Goal: Task Accomplishment & Management: Complete application form

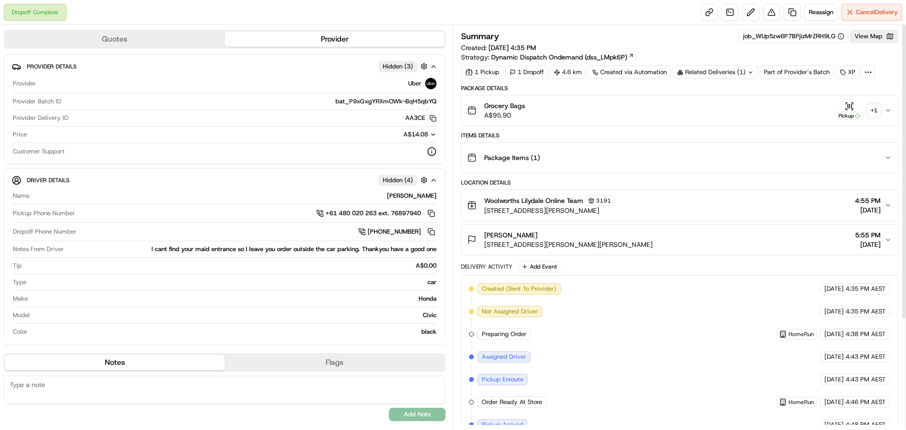
click at [875, 112] on div "+ 1" at bounding box center [873, 110] width 13 height 13
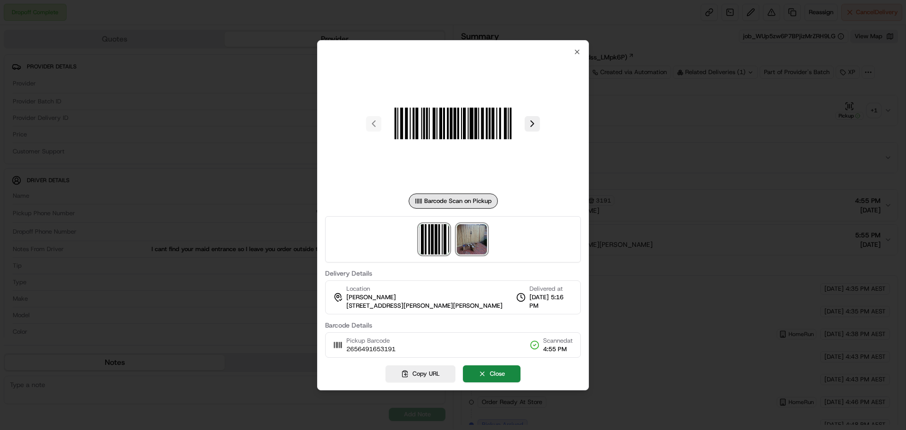
click at [477, 239] on img at bounding box center [472, 239] width 30 height 30
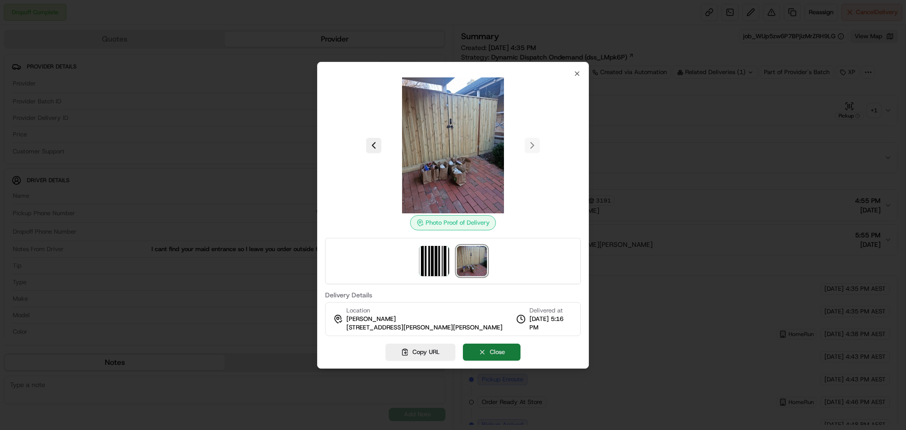
click at [501, 345] on button "Close" at bounding box center [492, 352] width 58 height 17
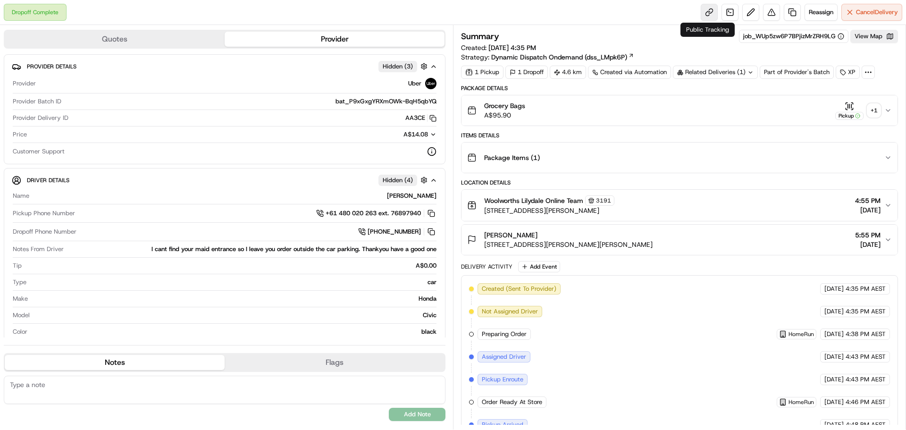
click at [705, 6] on link at bounding box center [709, 12] width 17 height 17
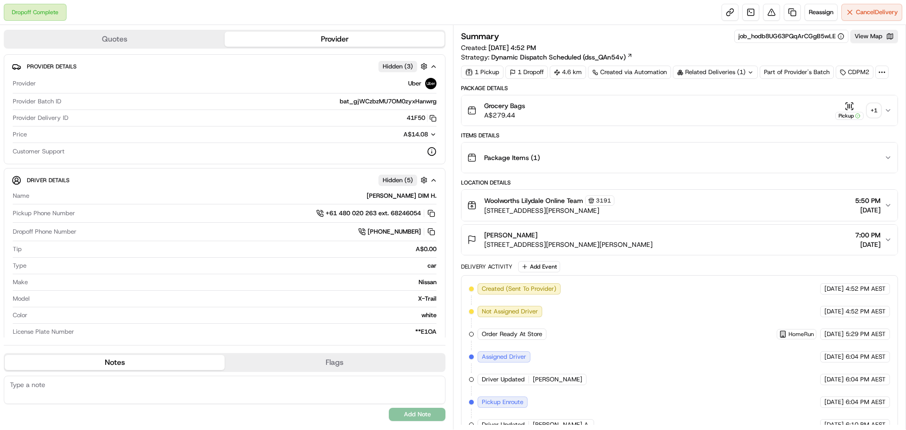
click at [885, 112] on icon "button" at bounding box center [888, 111] width 8 height 8
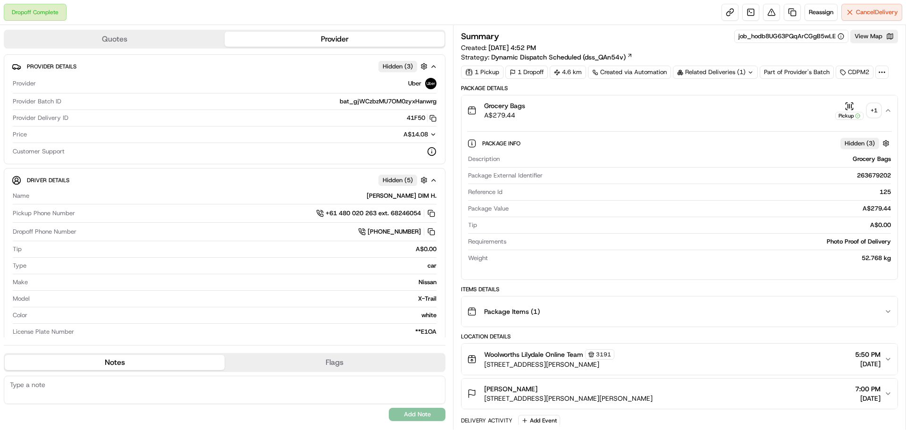
click at [876, 109] on div "+ 1" at bounding box center [873, 110] width 13 height 13
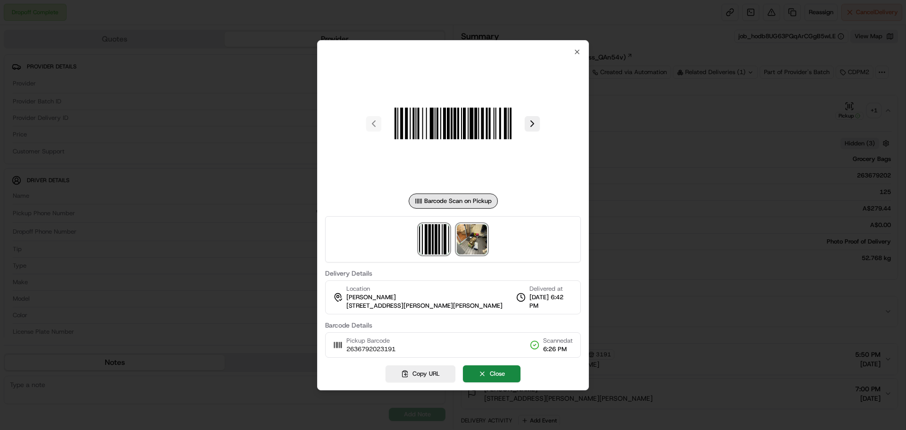
click at [470, 246] on img at bounding box center [472, 239] width 30 height 30
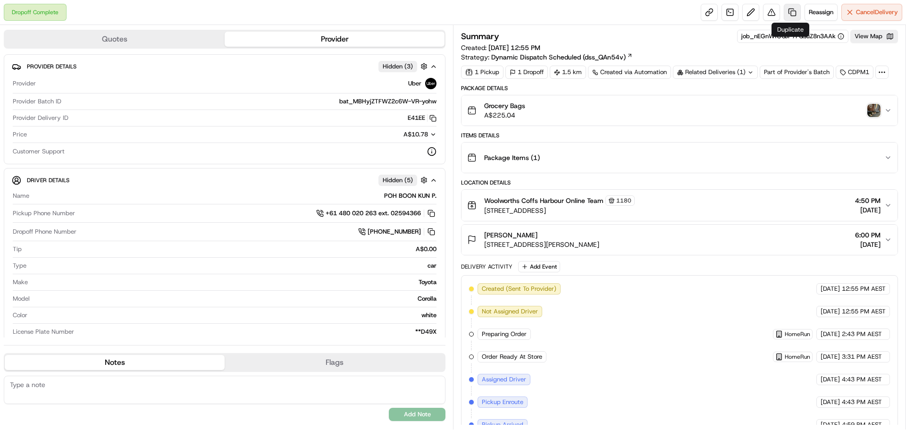
click at [793, 10] on link at bounding box center [792, 12] width 17 height 17
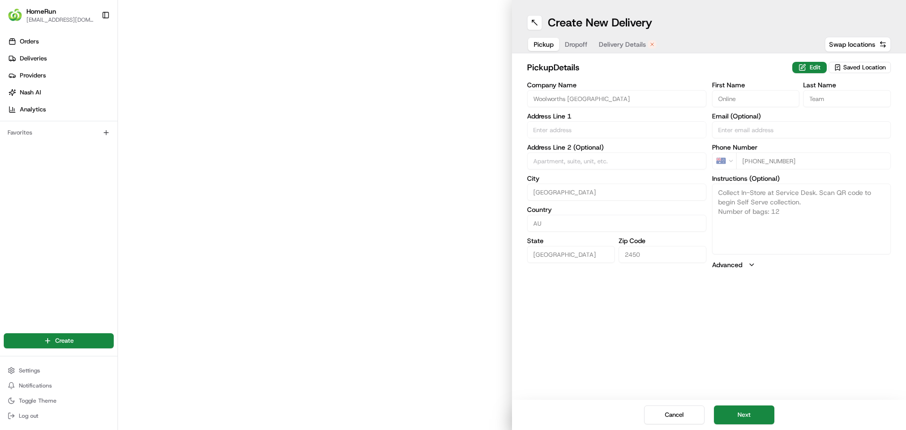
type input "7 Park Avenue"
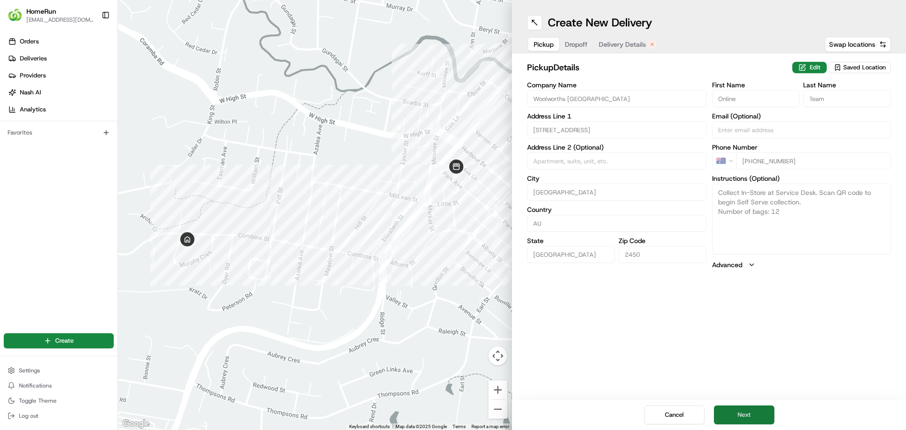
click at [753, 411] on button "Next" at bounding box center [744, 414] width 60 height 19
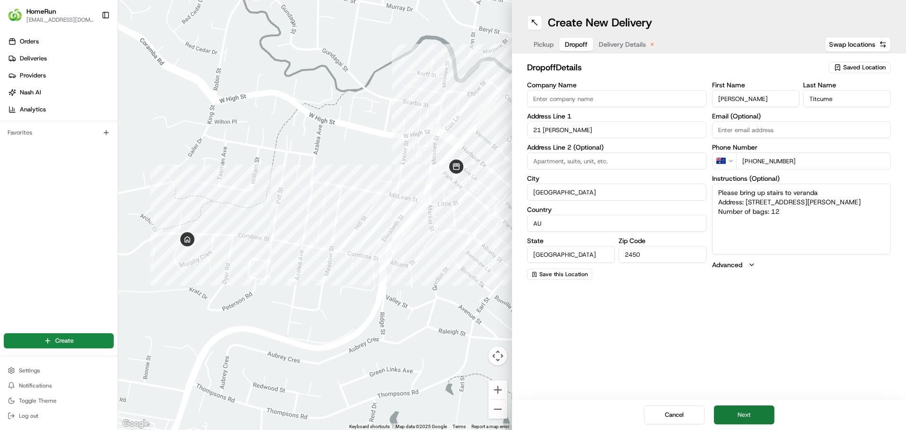
click at [746, 412] on button "Next" at bounding box center [744, 414] width 60 height 19
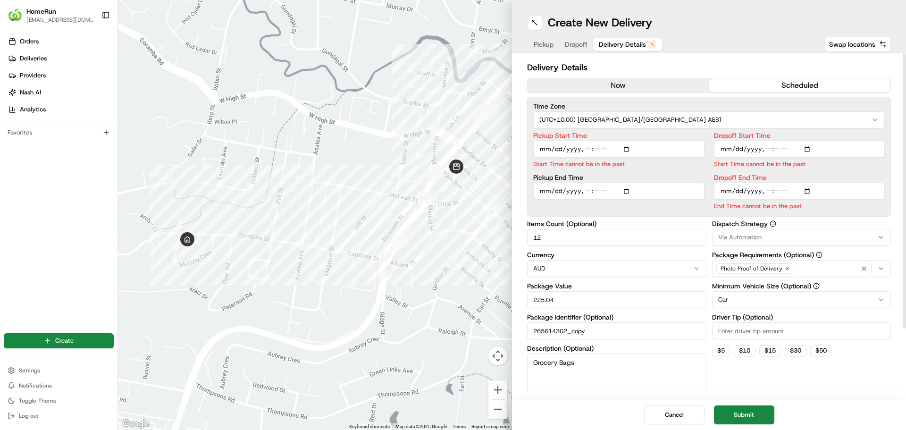
click at [646, 87] on button "now" at bounding box center [619, 85] width 182 height 14
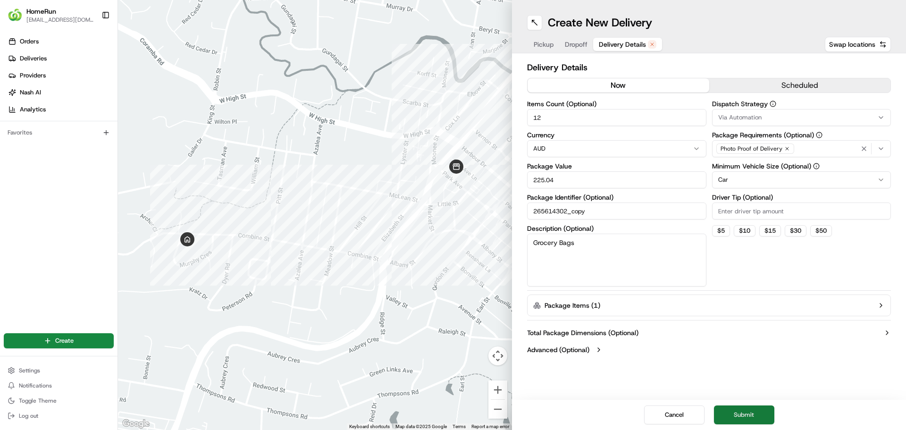
click at [756, 410] on button "Submit" at bounding box center [744, 414] width 60 height 19
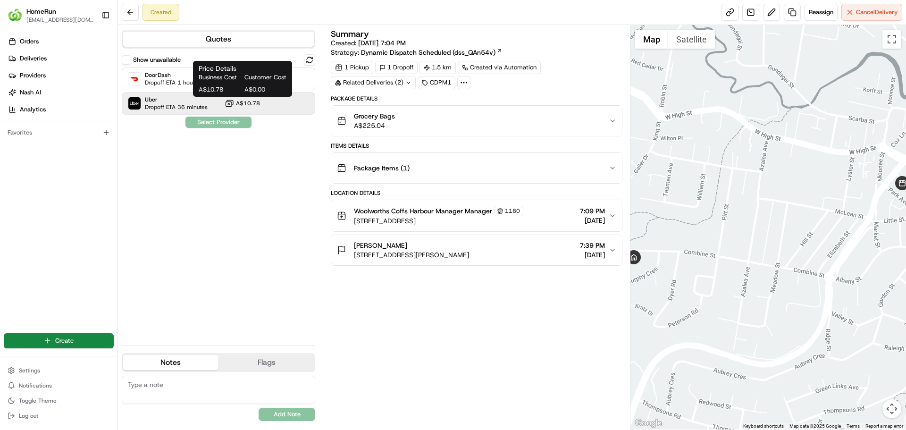
click at [236, 107] on span "A$10.78" at bounding box center [248, 104] width 24 height 8
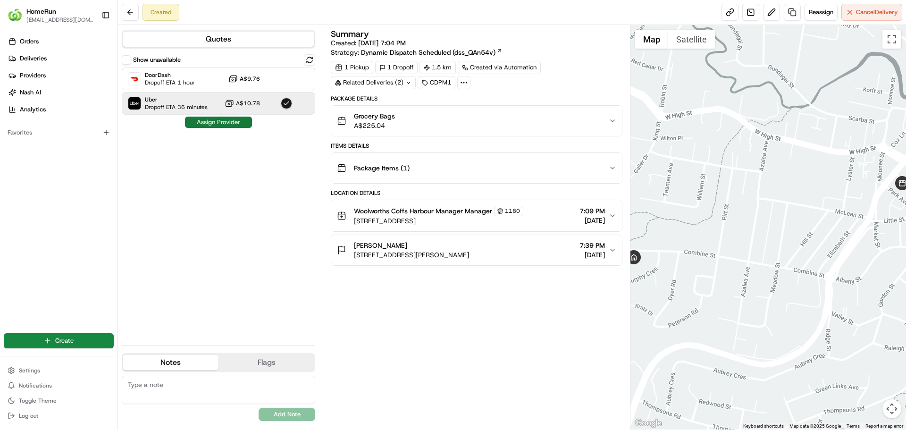
click at [230, 119] on button "Assign Provider" at bounding box center [218, 122] width 67 height 11
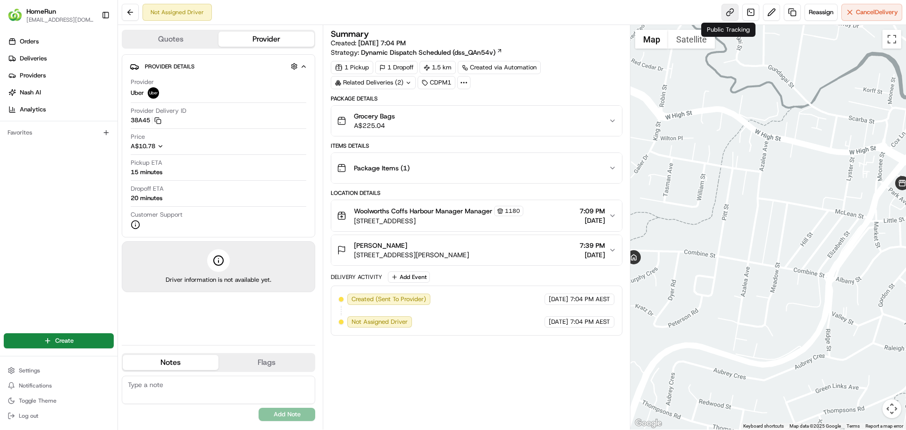
click at [725, 8] on link at bounding box center [729, 12] width 17 height 17
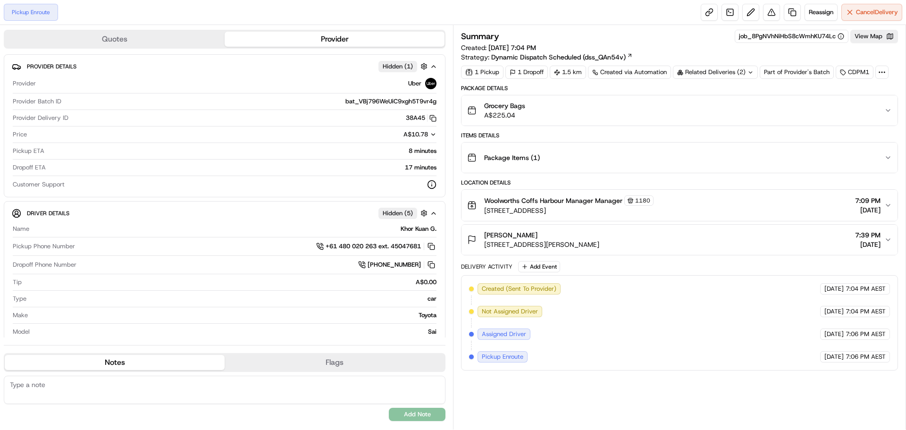
click at [725, 71] on div "Related Deliveries (2)" at bounding box center [715, 72] width 85 height 13
click at [719, 109] on span "job_nEGnWfGQJP7FQsuZ8n3AAk" at bounding box center [740, 110] width 94 height 8
click at [747, 75] on div "Related Deliveries (2)" at bounding box center [715, 72] width 85 height 13
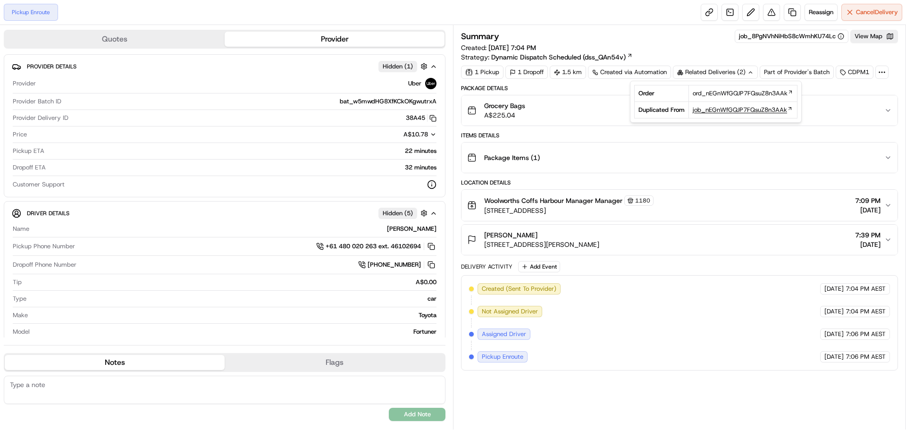
click at [724, 108] on span "job_nEGnWfGQJP7FQsuZ8n3AAk" at bounding box center [740, 110] width 94 height 8
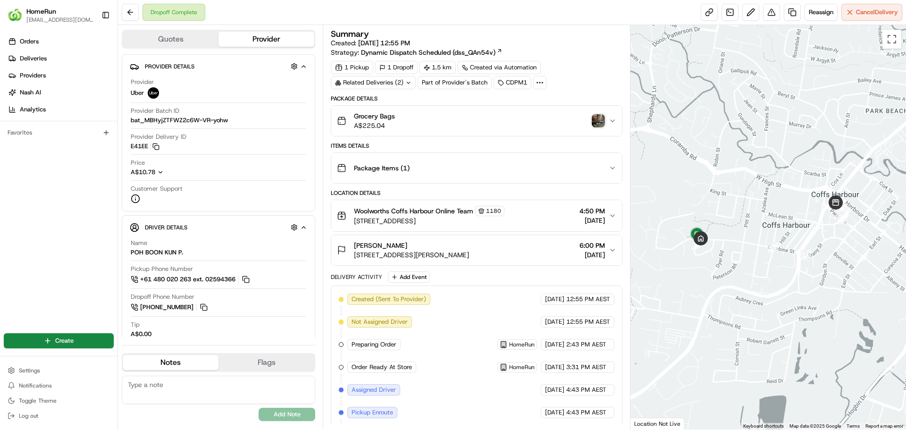
scroll to position [132, 0]
